Goal: Information Seeking & Learning: Check status

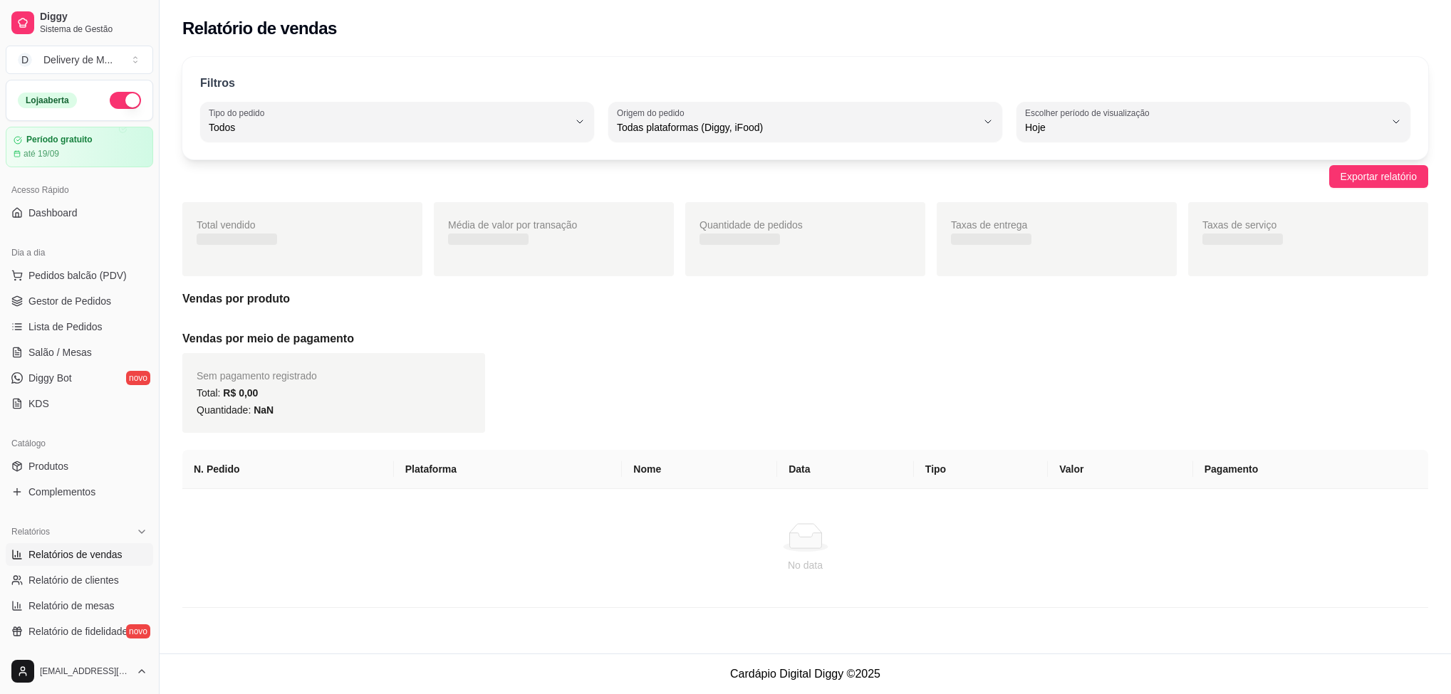
select select "ALL"
select select "0"
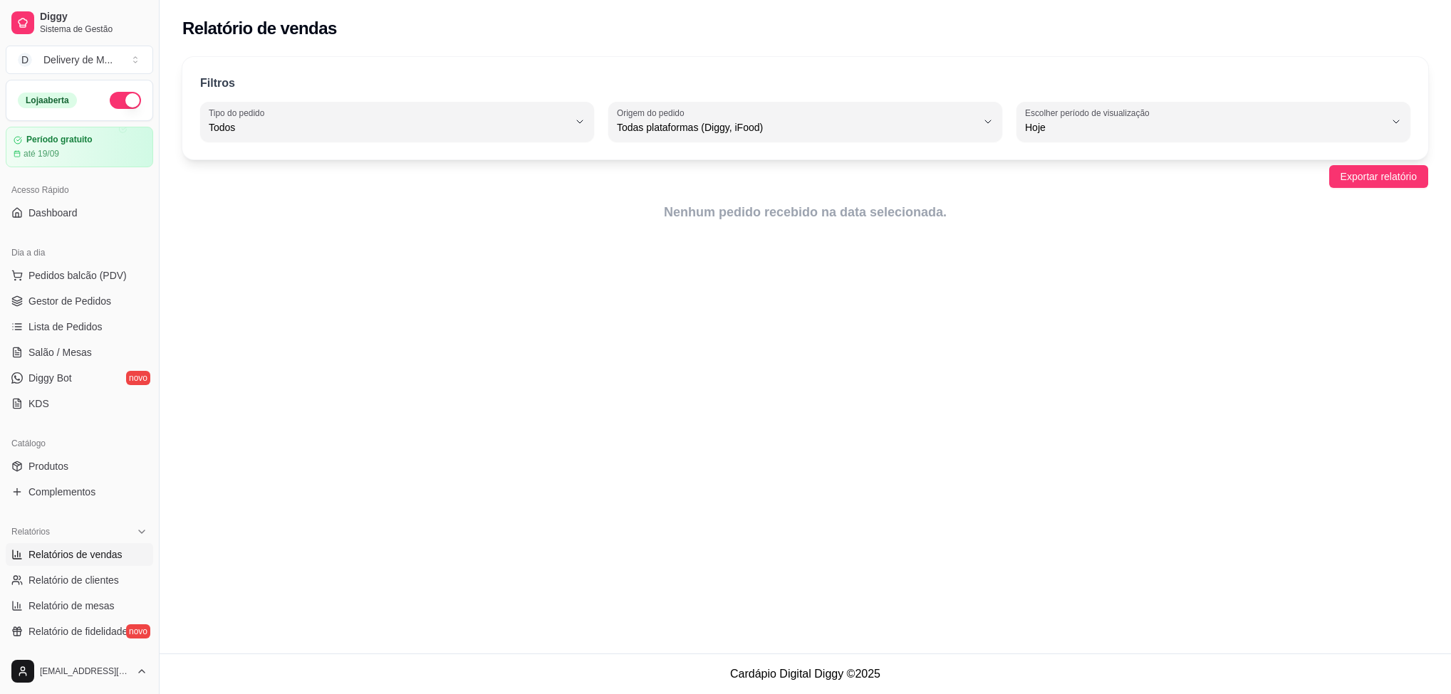
click at [100, 547] on link "Relatórios de vendas" at bounding box center [79, 554] width 147 height 23
click at [83, 556] on span "Relatórios de vendas" at bounding box center [75, 555] width 94 height 14
click at [51, 552] on span "Relatórios de vendas" at bounding box center [75, 555] width 94 height 14
click at [51, 553] on span "Relatórios de vendas" at bounding box center [75, 555] width 94 height 14
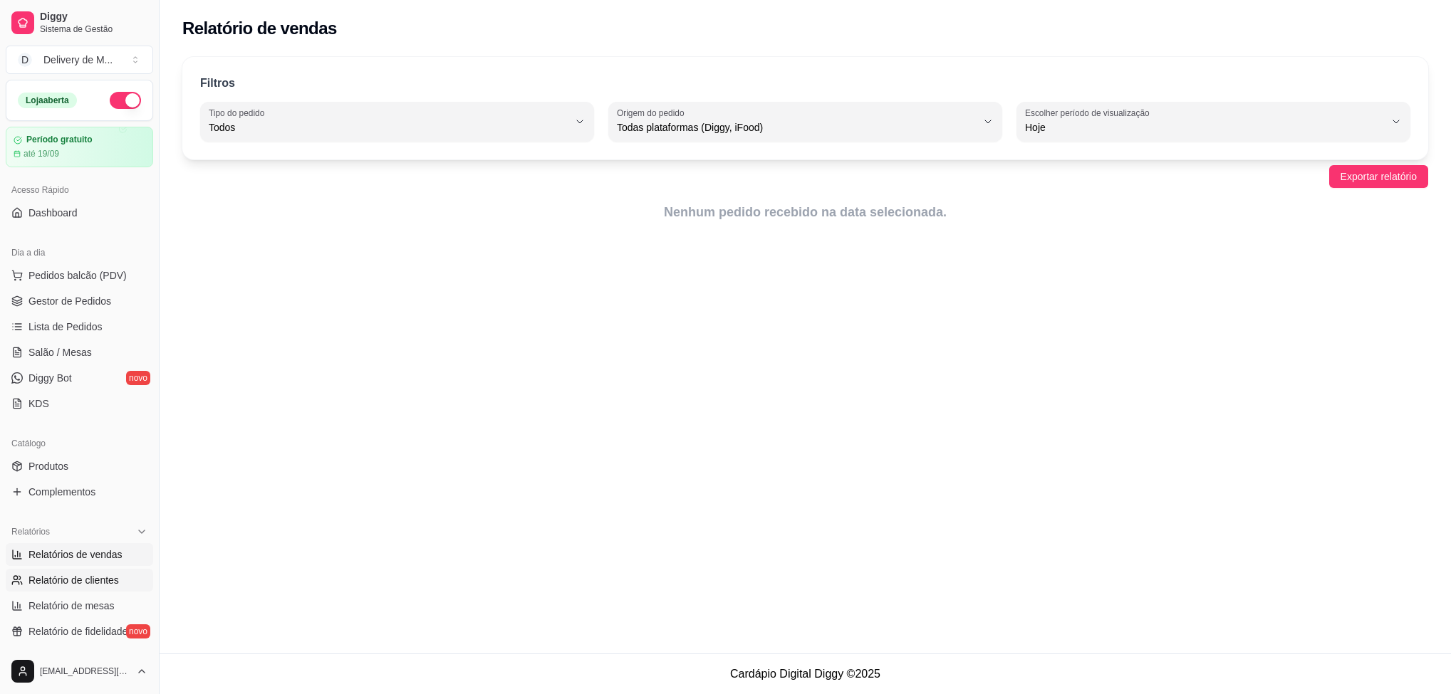
click at [53, 582] on span "Relatório de clientes" at bounding box center [73, 580] width 90 height 14
select select "30"
select select "HIGHEST_TOTAL_SPENT_WITH_ORDERS"
